Goal: Transaction & Acquisition: Book appointment/travel/reservation

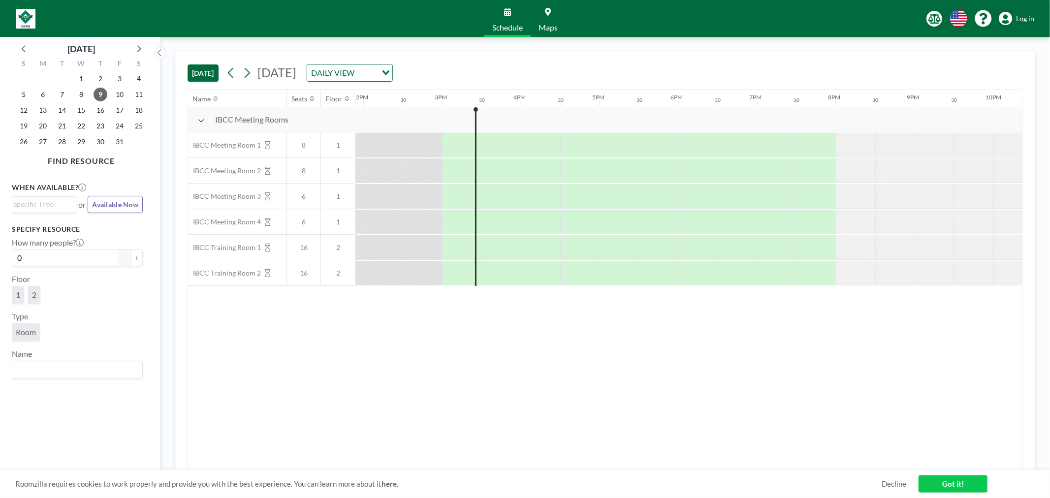
scroll to position [0, 1142]
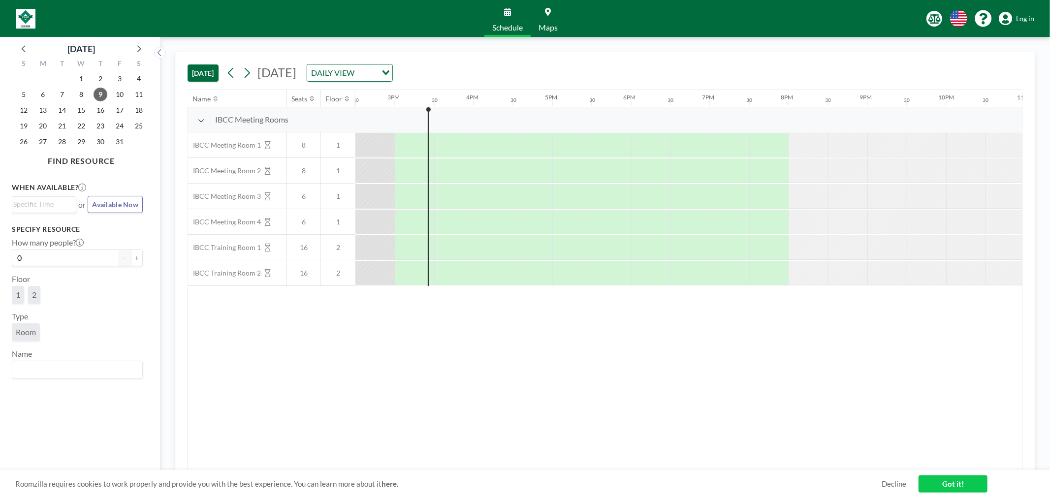
drag, startPoint x: 362, startPoint y: 347, endPoint x: 366, endPoint y: 337, distance: 10.6
click at [363, 347] on div "Name Seats Floor 12AM 30 1AM 30 2AM 30 3AM 30 4AM 30 5AM 30 6AM 30 7AM 30 8AM 3…" at bounding box center [605, 280] width 834 height 381
click at [44, 207] on input "Search for option" at bounding box center [41, 205] width 57 height 12
click at [41, 232] on li "4:00 pm" at bounding box center [44, 238] width 63 height 16
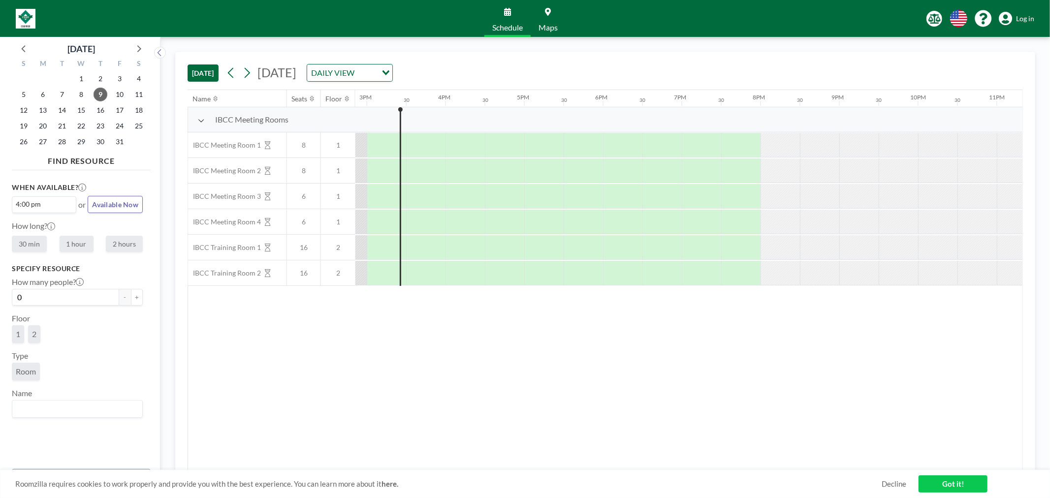
scroll to position [0, 1221]
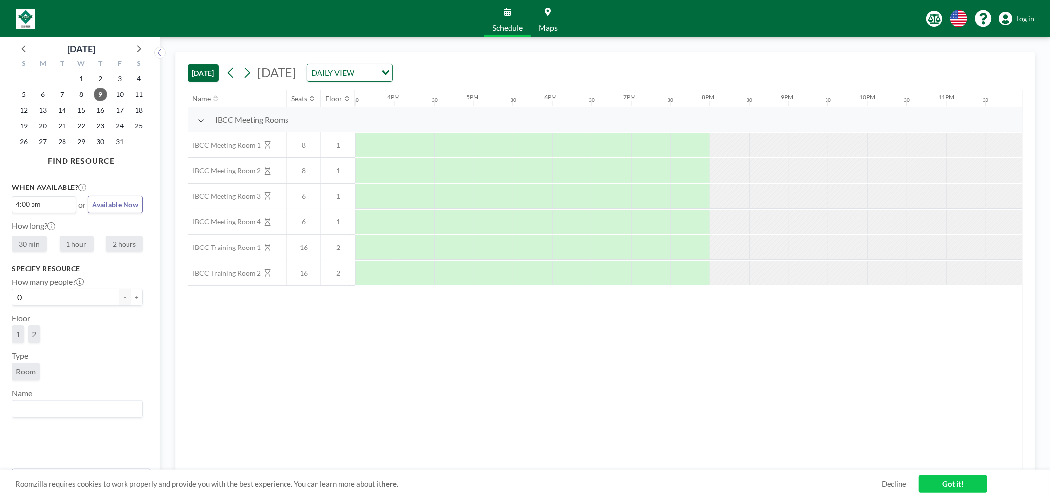
click at [16, 332] on span "1" at bounding box center [18, 333] width 4 height 9
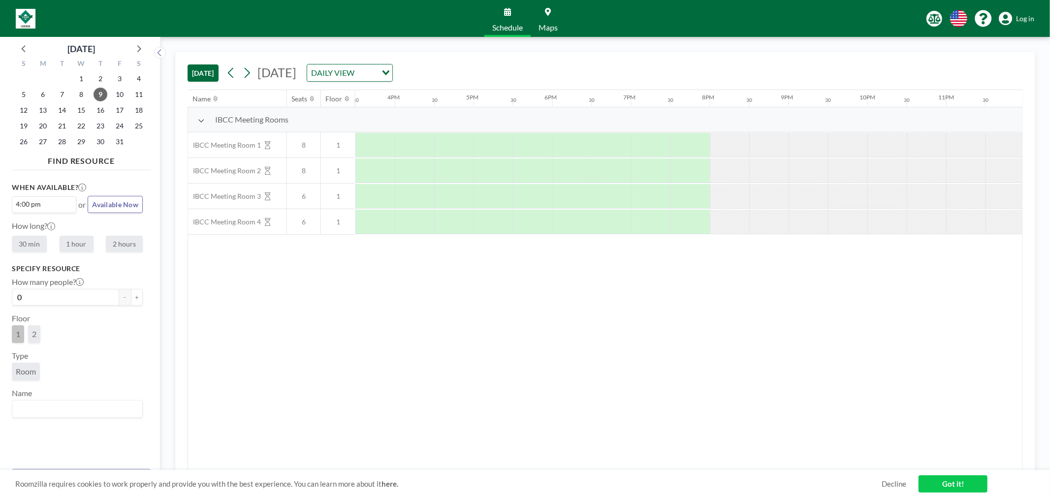
click at [74, 238] on label "1 hour" at bounding box center [77, 244] width 34 height 16
radio input "true"
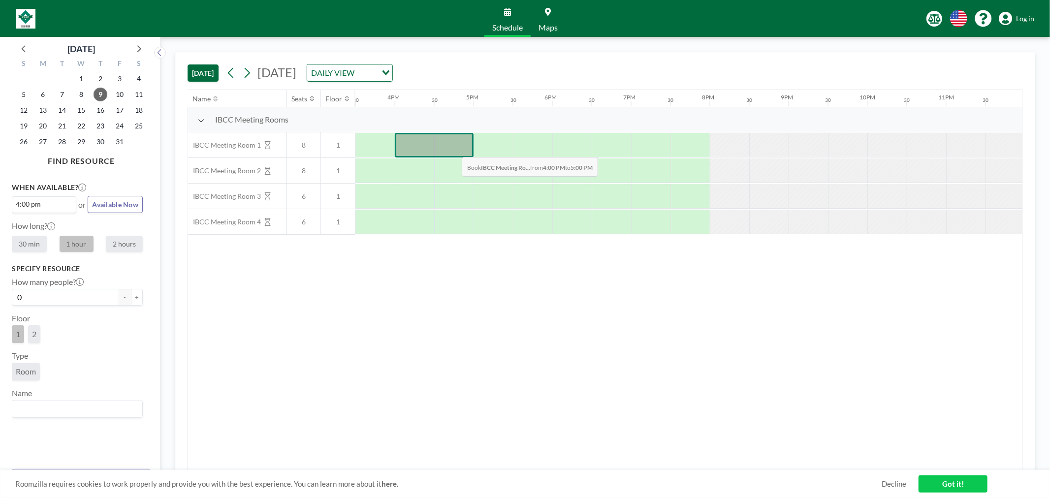
drag, startPoint x: 413, startPoint y: 149, endPoint x: 455, endPoint y: 150, distance: 42.3
click at [455, 150] on div at bounding box center [434, 145] width 79 height 25
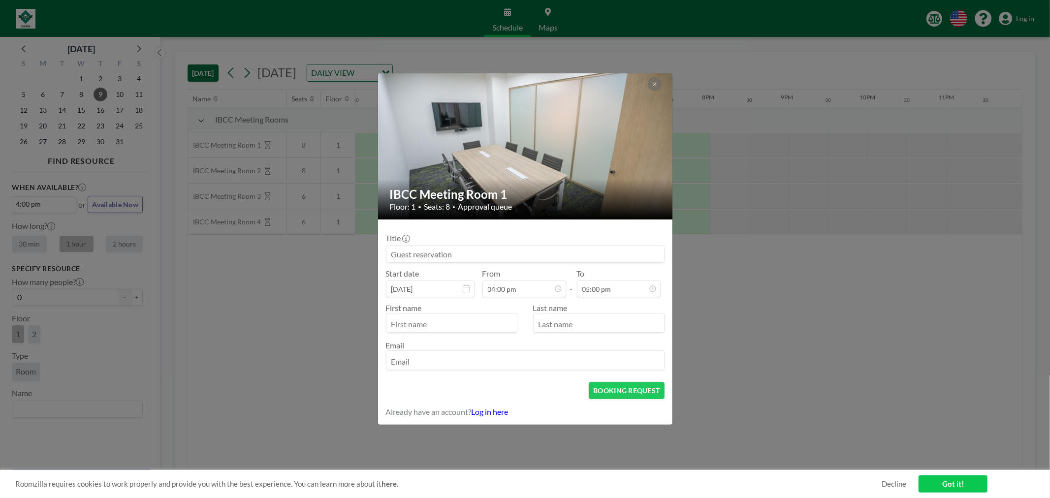
click at [400, 318] on input "text" at bounding box center [451, 324] width 130 height 17
type input "Grace"
click at [598, 324] on input "text" at bounding box center [599, 324] width 130 height 17
type input "[PERSON_NAME]"
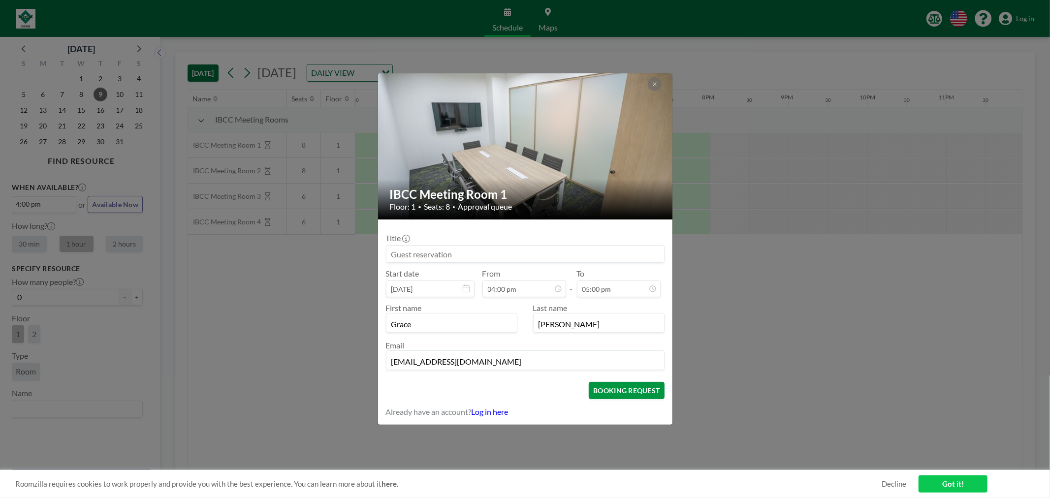
type input "[EMAIL_ADDRESS][DOMAIN_NAME]"
click at [626, 387] on button "BOOKING REQUEST" at bounding box center [626, 390] width 75 height 17
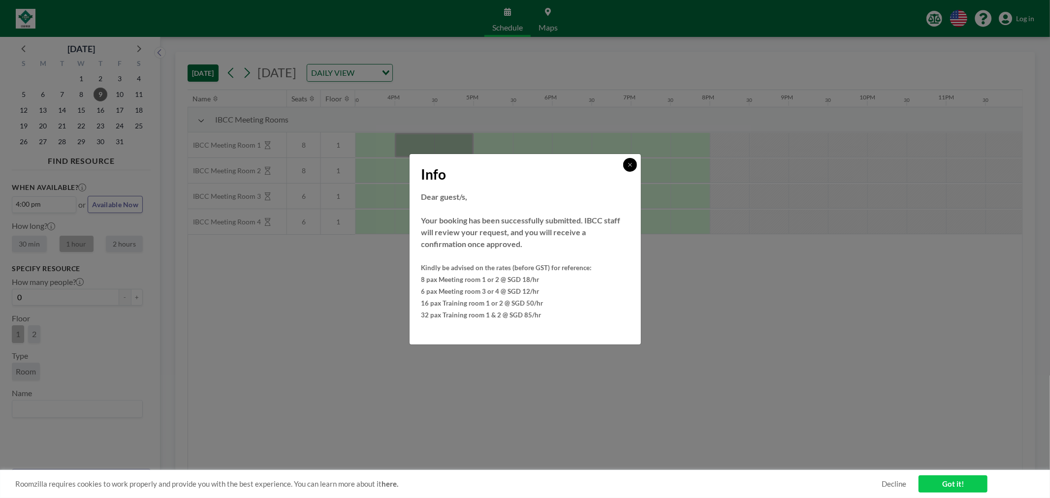
click at [634, 165] on button at bounding box center [630, 165] width 14 height 14
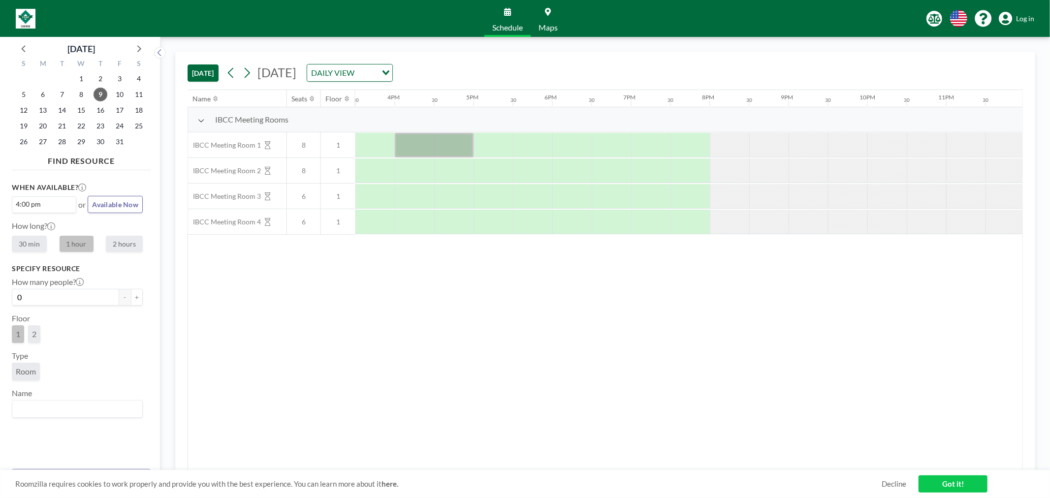
click at [449, 292] on div "Name Seats Floor 12AM 30 1AM 30 2AM 30 3AM 30 4AM 30 5AM 30 6AM 30 7AM 30 8AM 3…" at bounding box center [605, 280] width 834 height 381
